Goal: Task Accomplishment & Management: Manage account settings

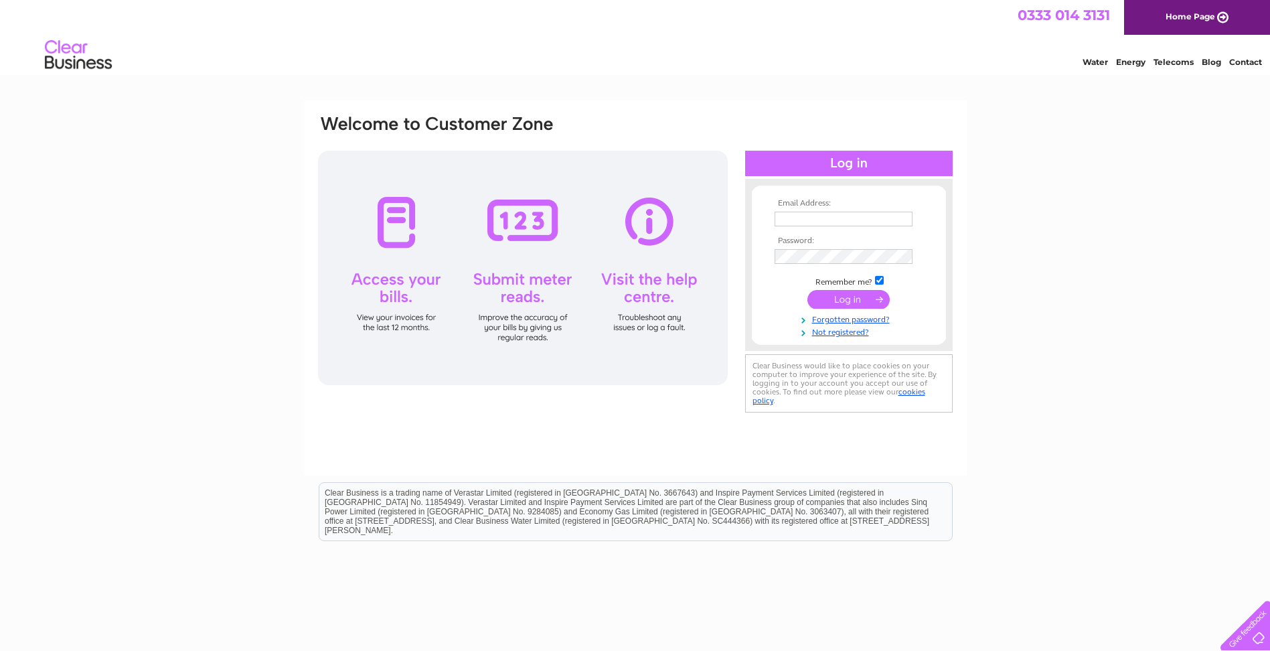
type input "info@parkplumbing.co.uk"
click at [849, 299] on input "submit" at bounding box center [848, 299] width 82 height 19
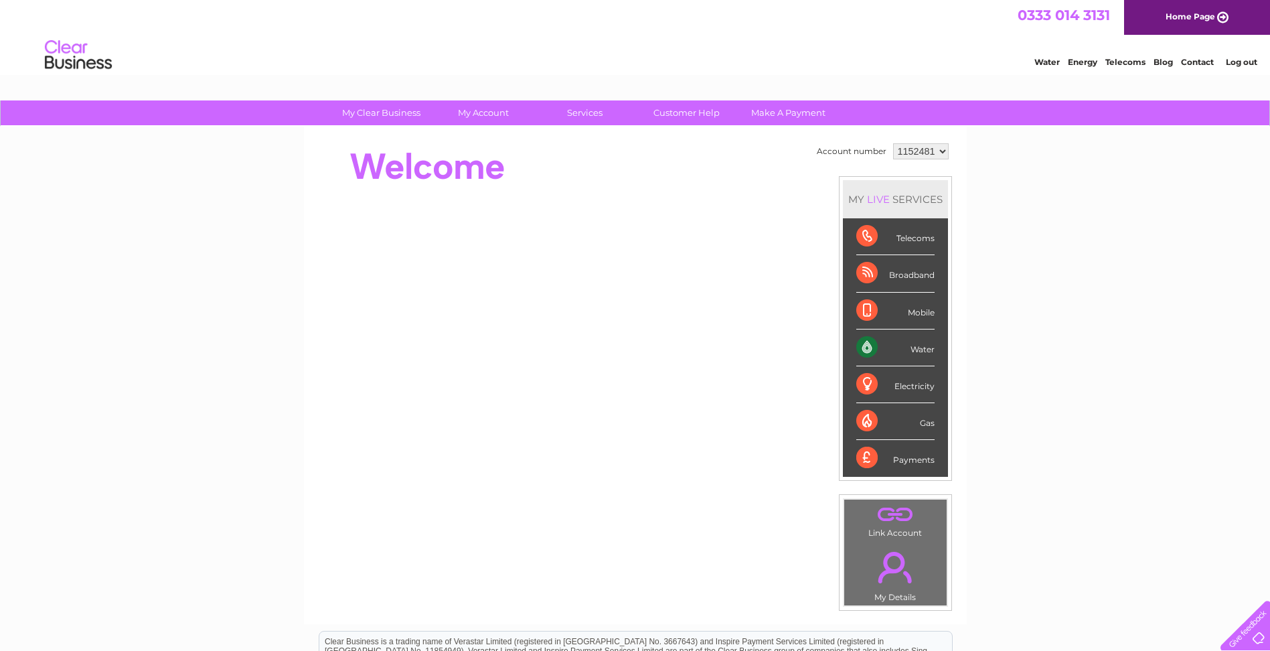
click at [916, 350] on div "Water" at bounding box center [895, 347] width 78 height 37
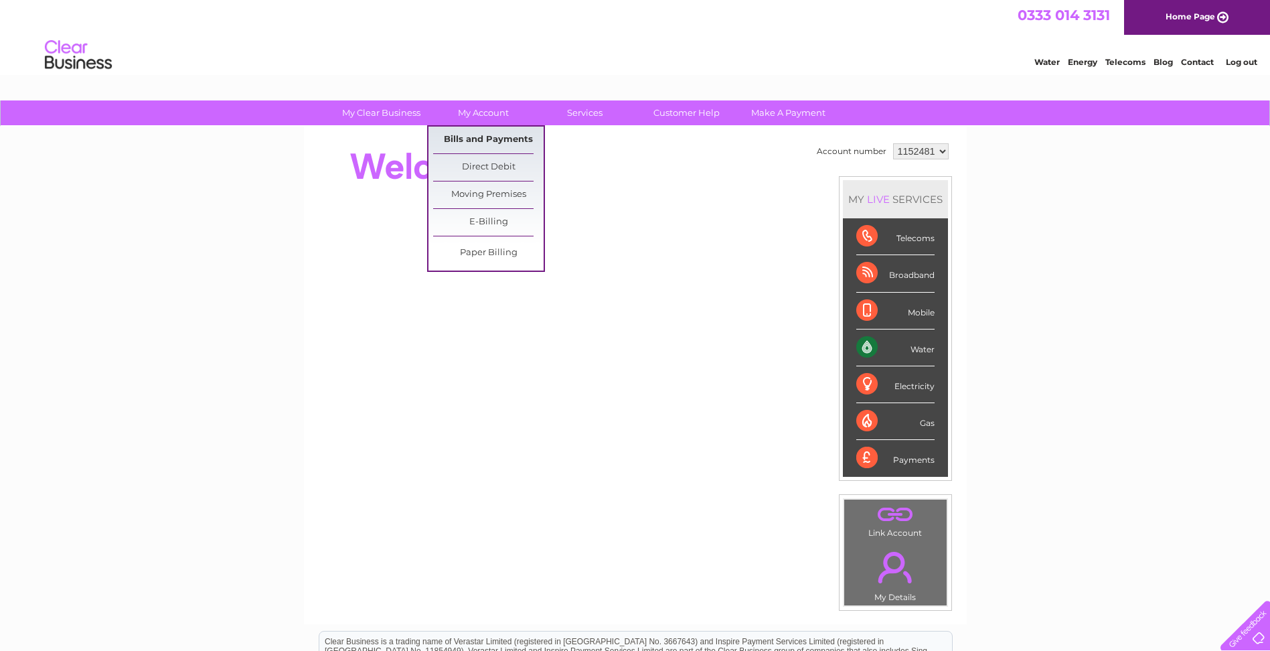
click at [499, 139] on link "Bills and Payments" at bounding box center [488, 140] width 110 height 27
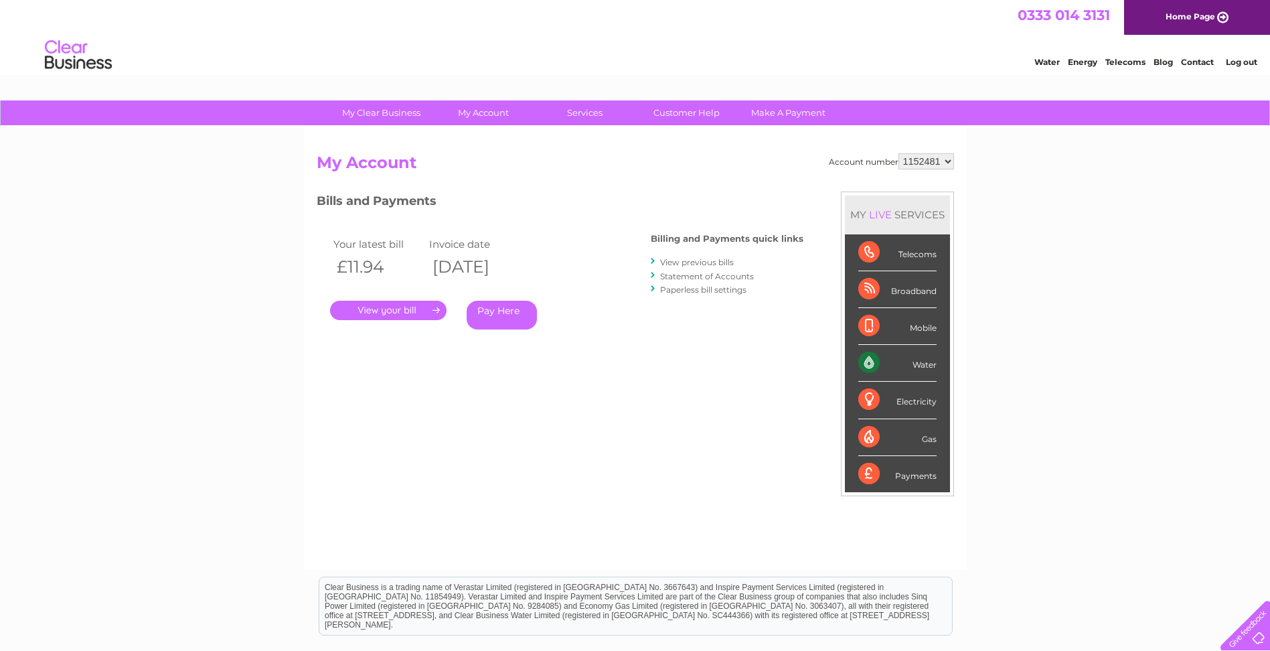
click at [414, 309] on link "." at bounding box center [388, 310] width 116 height 19
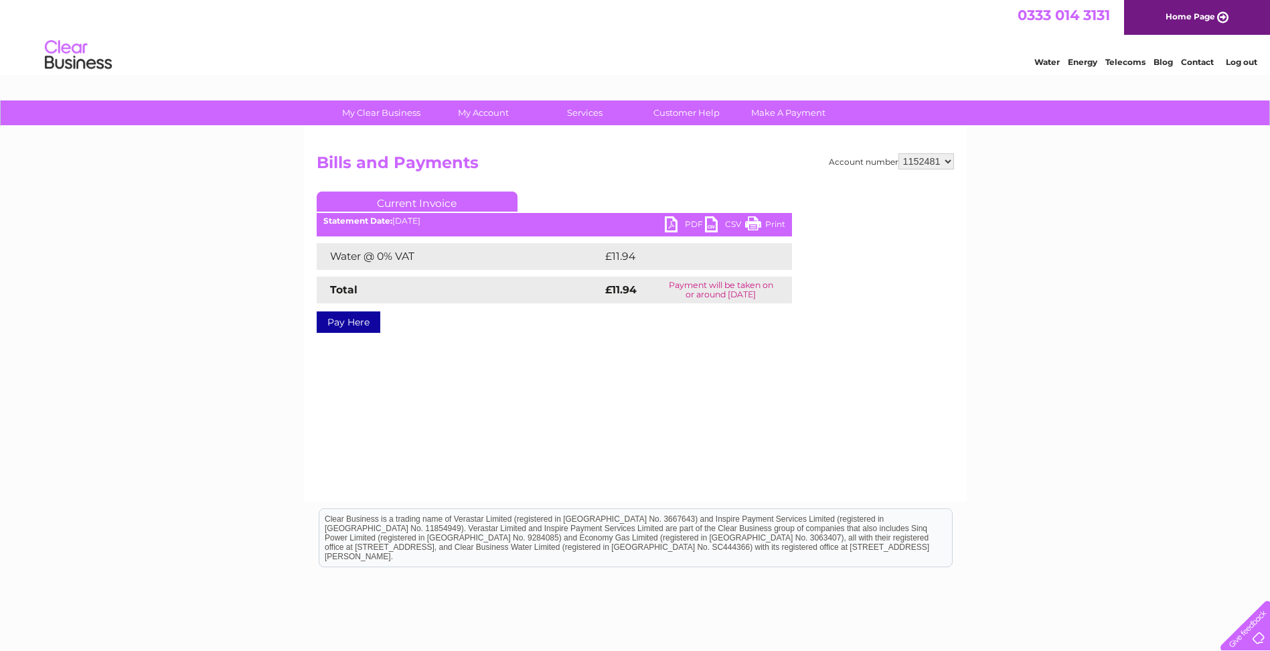
click at [673, 220] on link "PDF" at bounding box center [685, 225] width 40 height 19
